Goal: Use online tool/utility

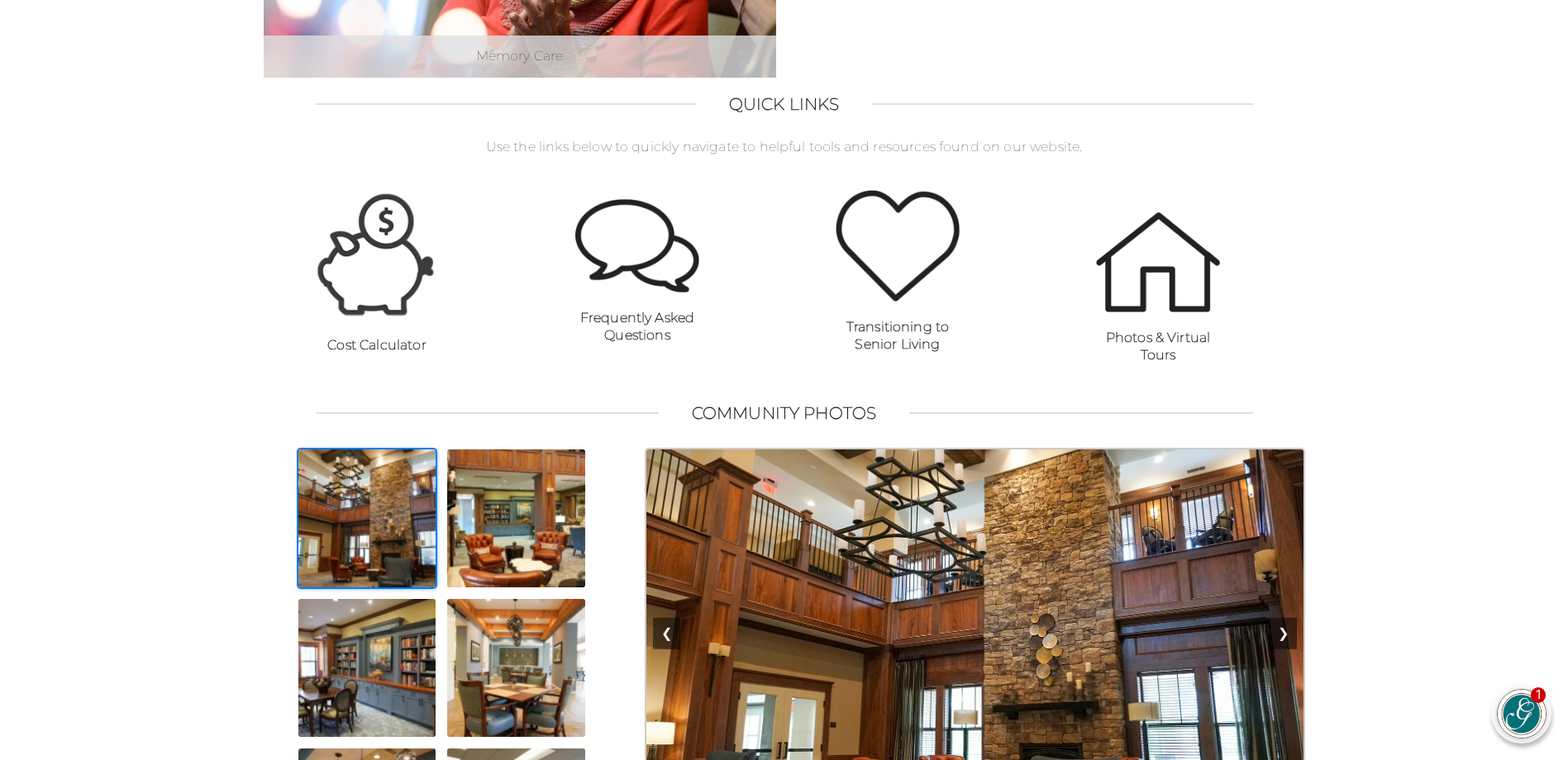
scroll to position [1157, 0]
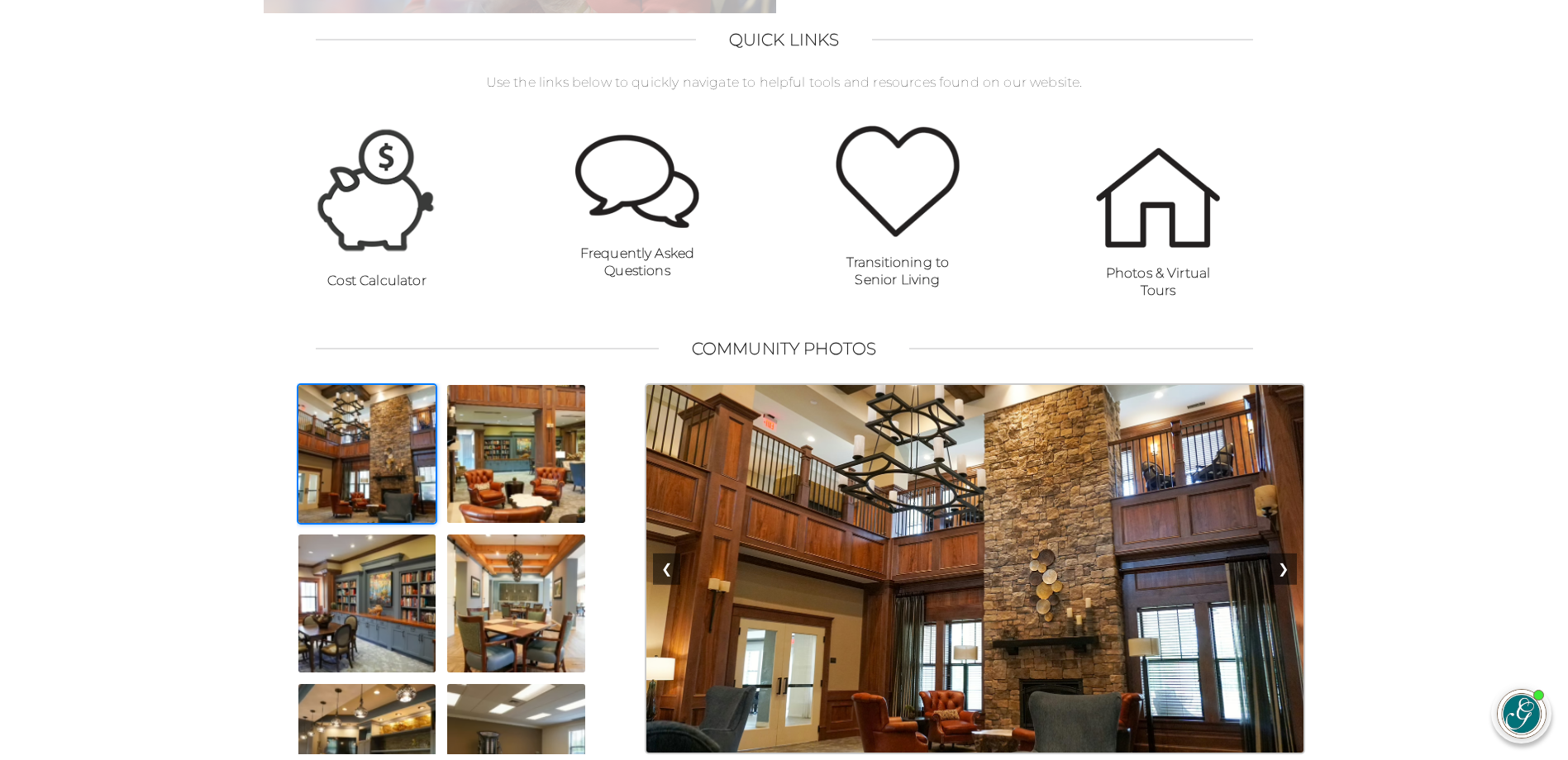
click at [384, 230] on img at bounding box center [377, 190] width 124 height 130
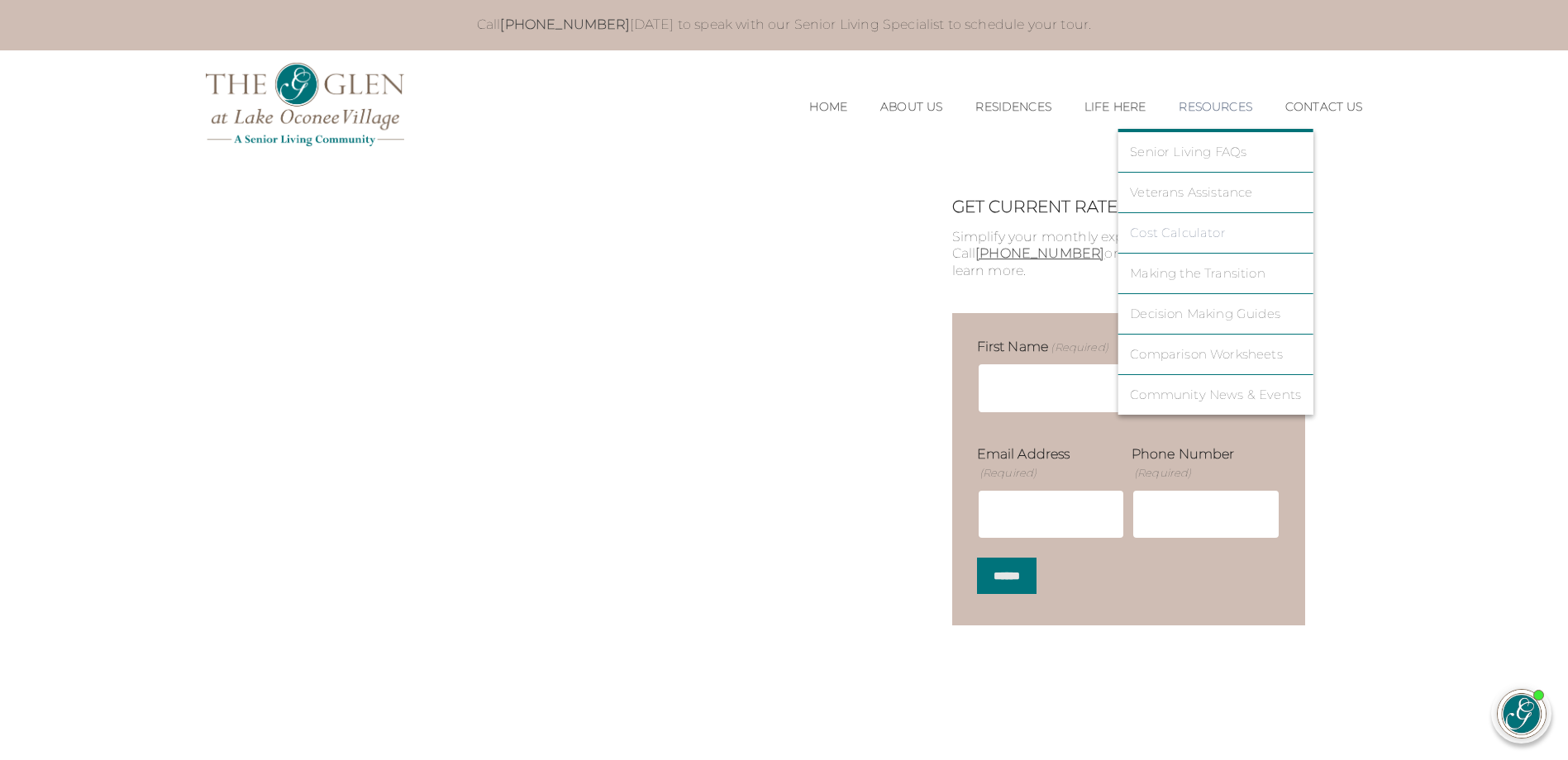
click at [1181, 226] on link "Cost Calculator" at bounding box center [1216, 233] width 171 height 15
